Goal: Information Seeking & Learning: Learn about a topic

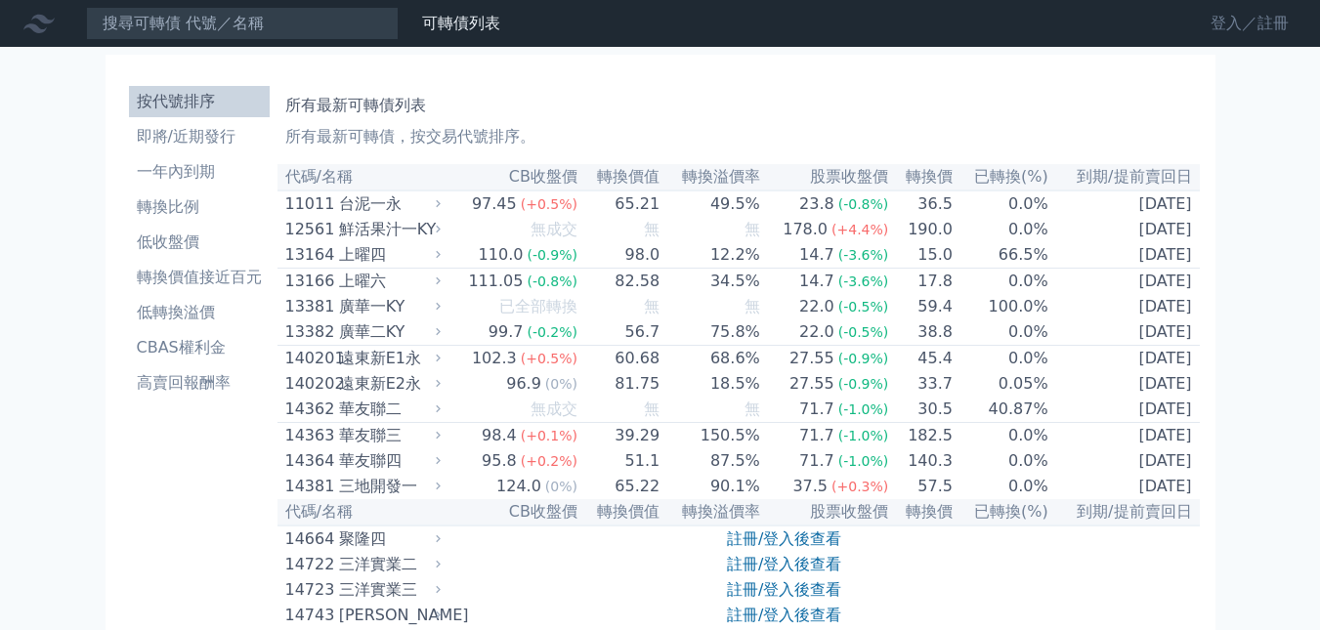
click at [1248, 17] on link "登入／註冊" at bounding box center [1249, 23] width 109 height 31
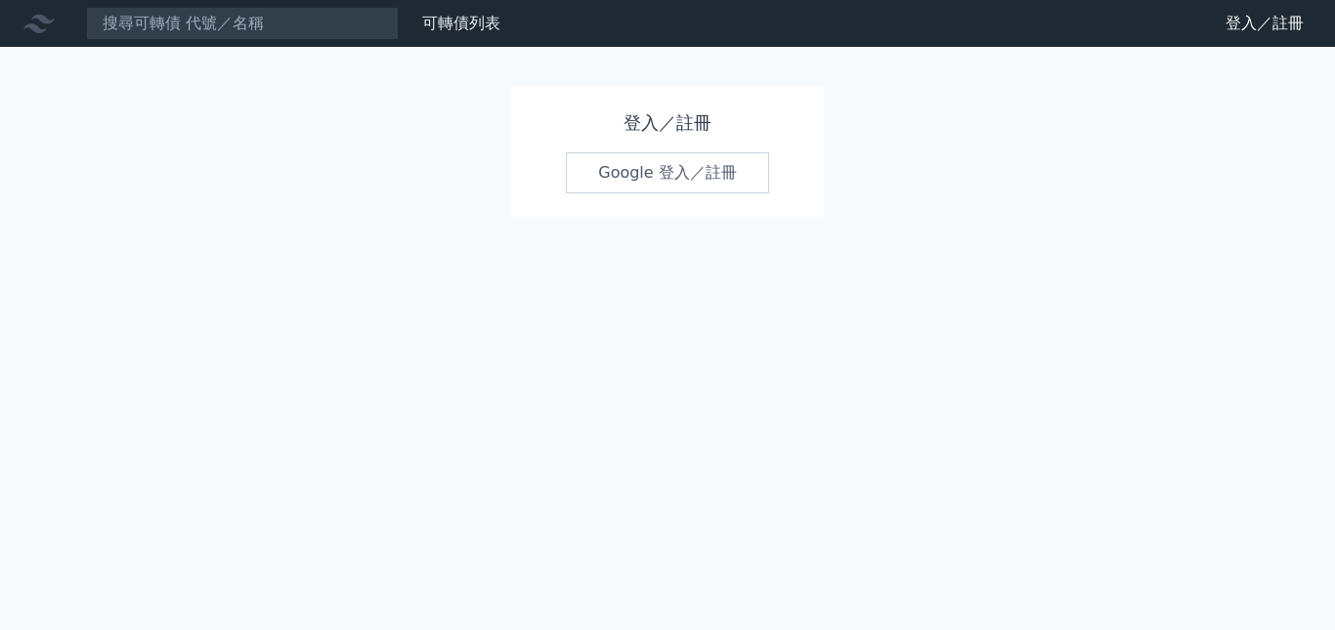
click at [640, 166] on link "Google 登入／註冊" at bounding box center [667, 172] width 203 height 41
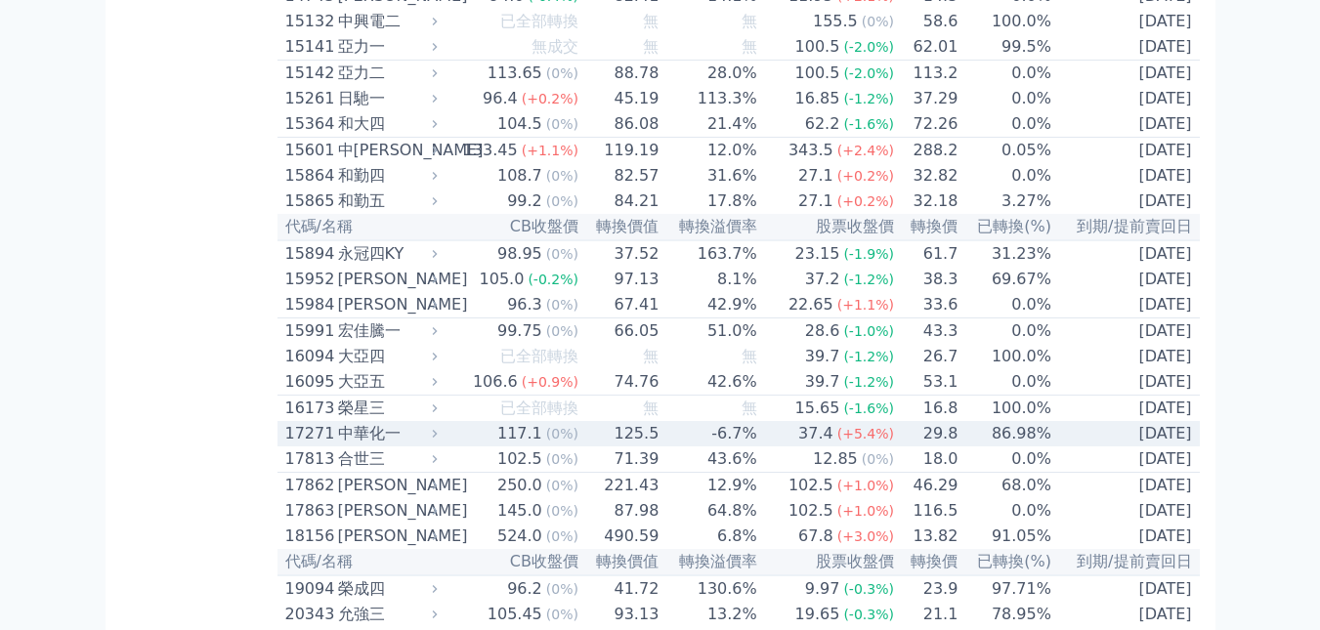
scroll to position [586, 0]
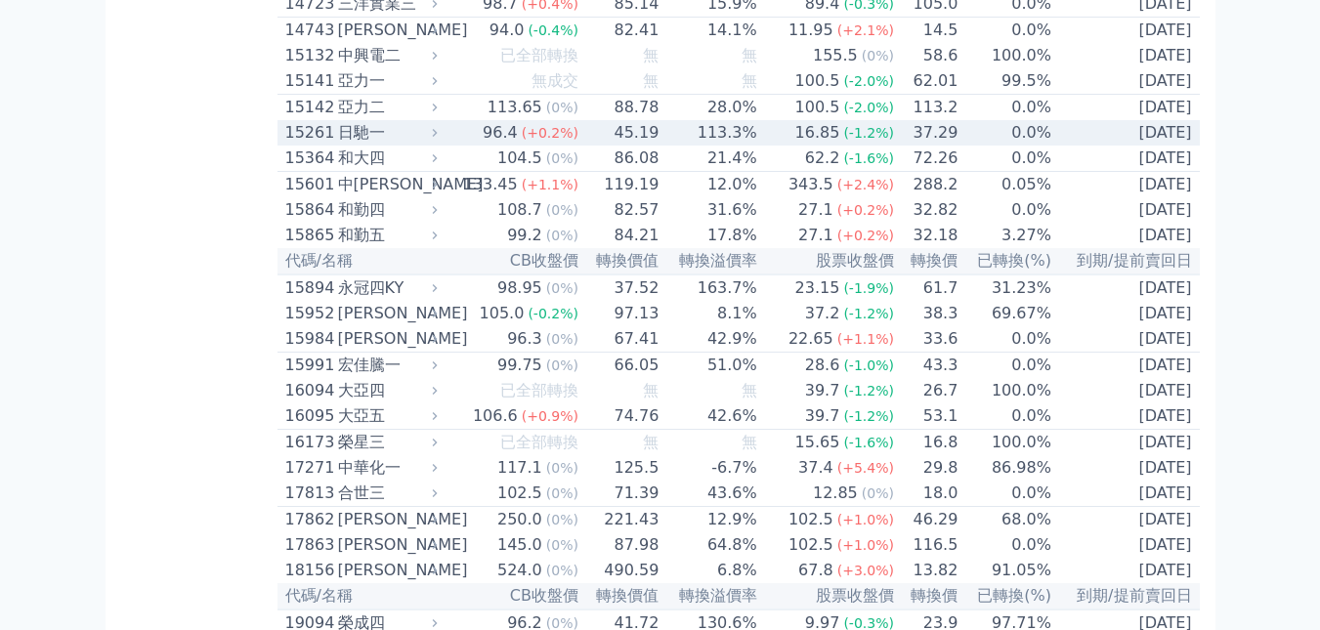
click at [345, 145] on div "日馳一" at bounding box center [386, 132] width 96 height 23
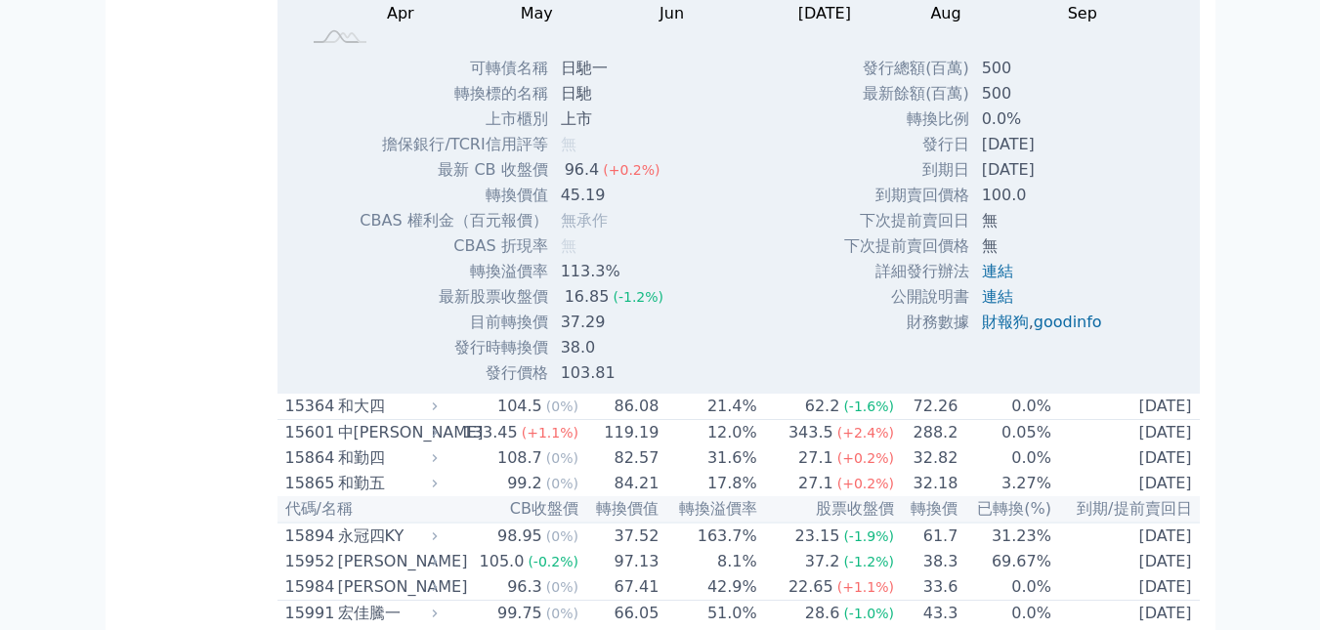
scroll to position [977, 0]
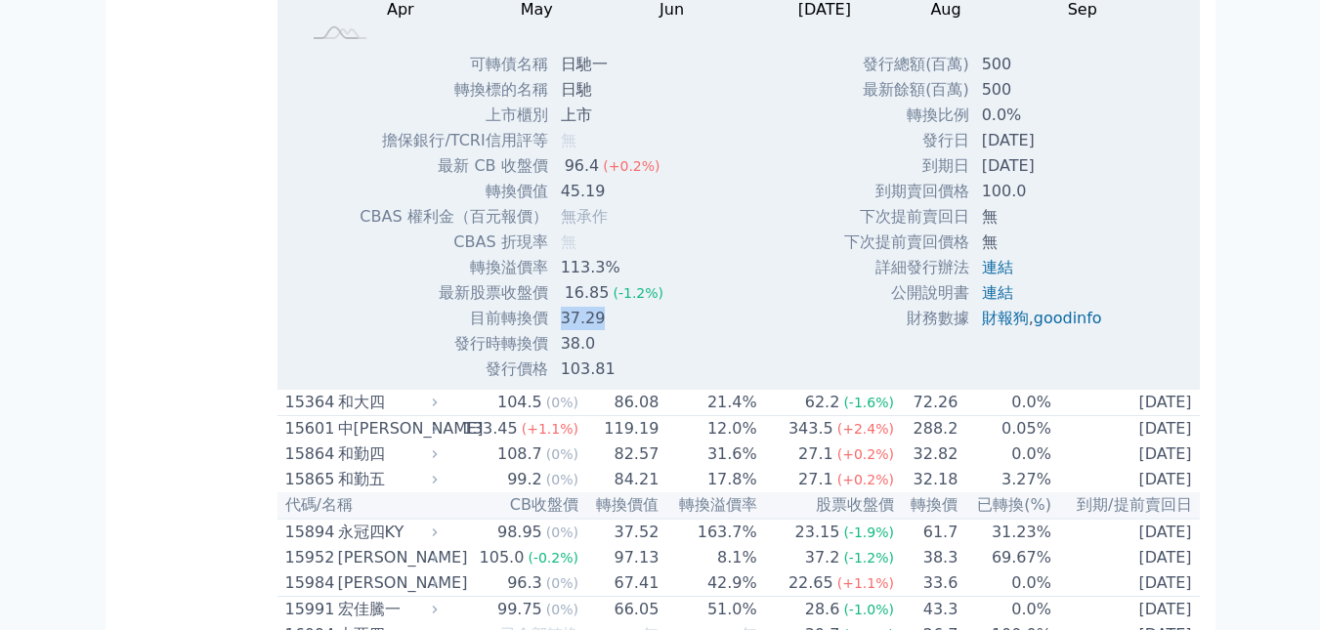
drag, startPoint x: 600, startPoint y: 366, endPoint x: 552, endPoint y: 356, distance: 48.9
click at [552, 331] on td "37.29" at bounding box center [614, 318] width 130 height 25
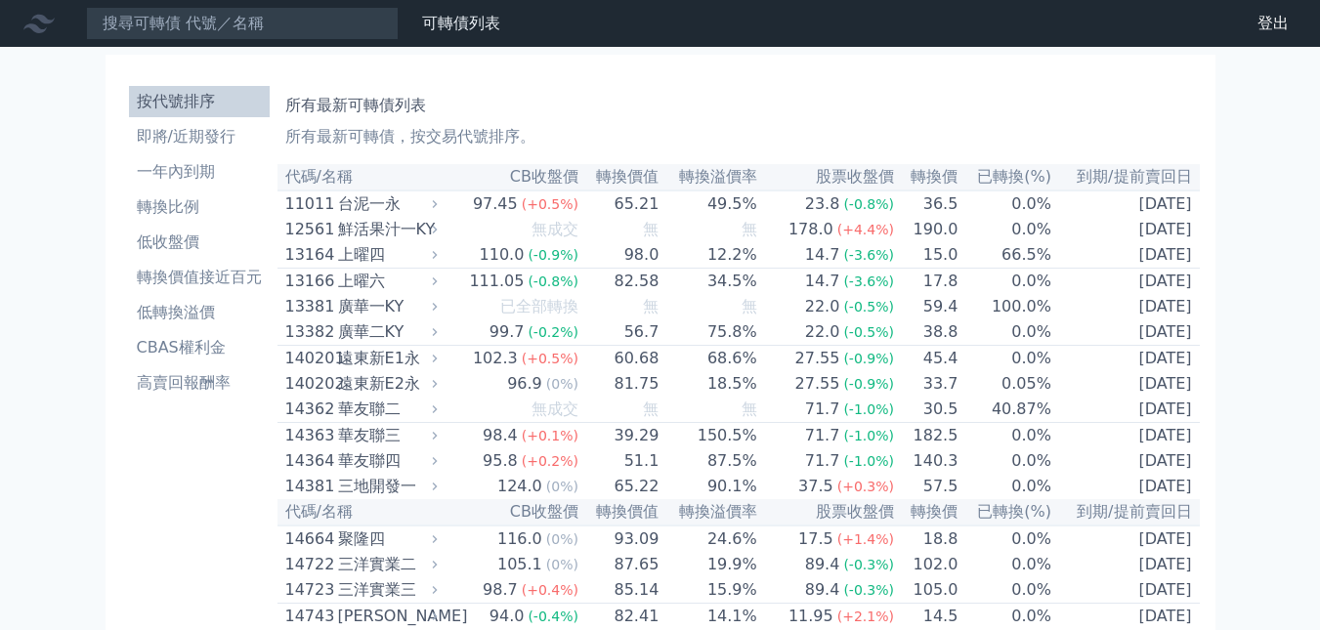
scroll to position [977, 0]
